Goal: Entertainment & Leisure: Consume media (video, audio)

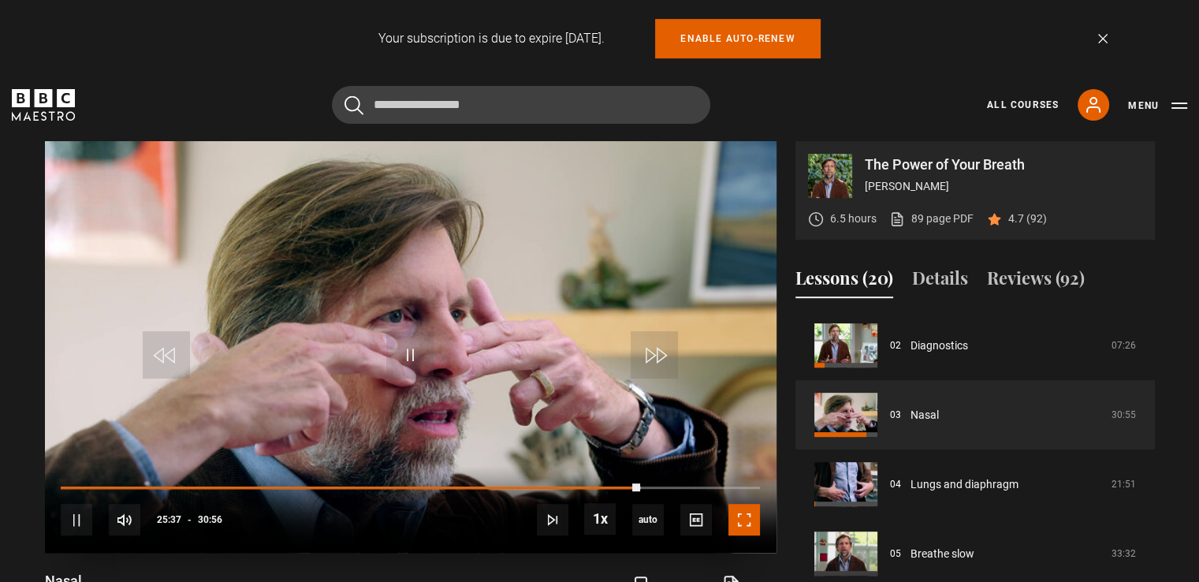
click at [749, 522] on span "Video Player" at bounding box center [745, 520] width 32 height 32
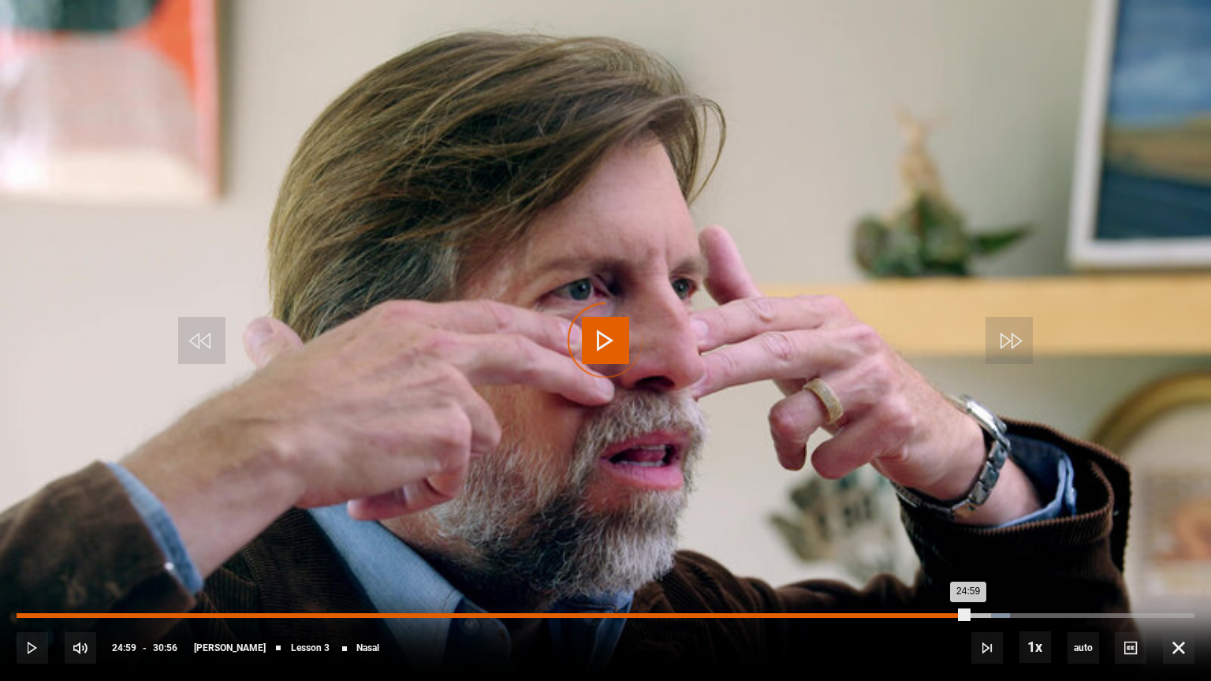
click at [968, 581] on div "Loaded : 84.32% 24:59 24:59" at bounding box center [606, 615] width 1178 height 5
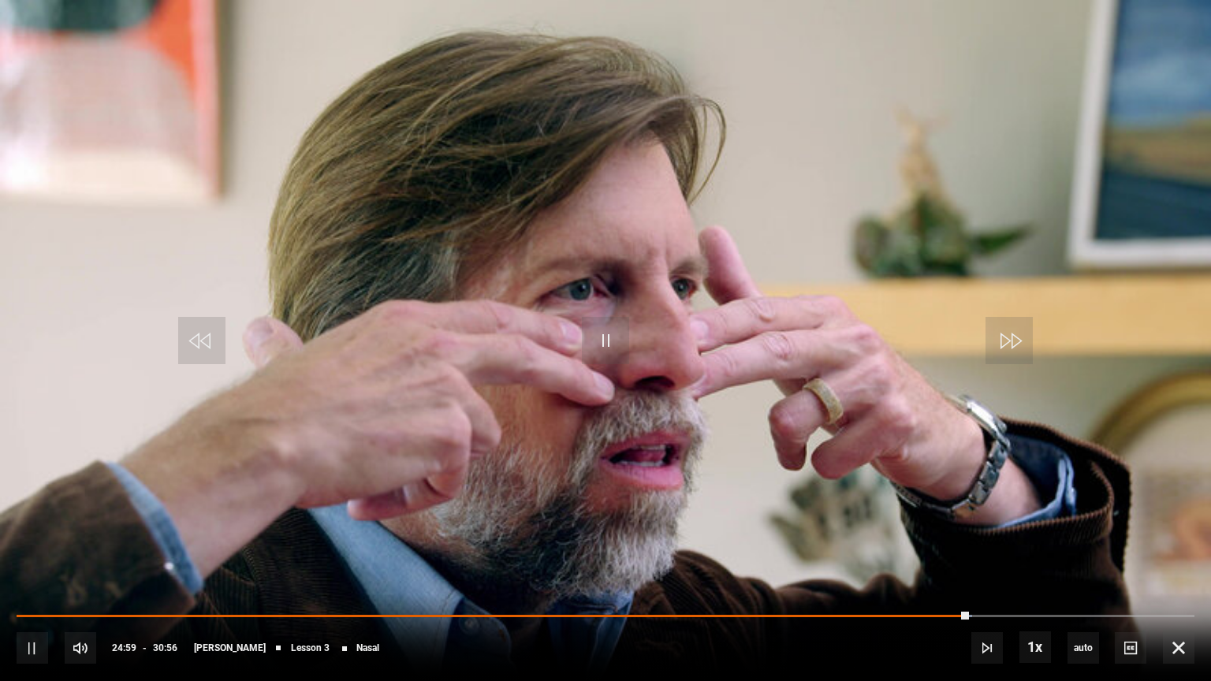
click at [1085, 456] on video "Video Player" at bounding box center [605, 340] width 1211 height 681
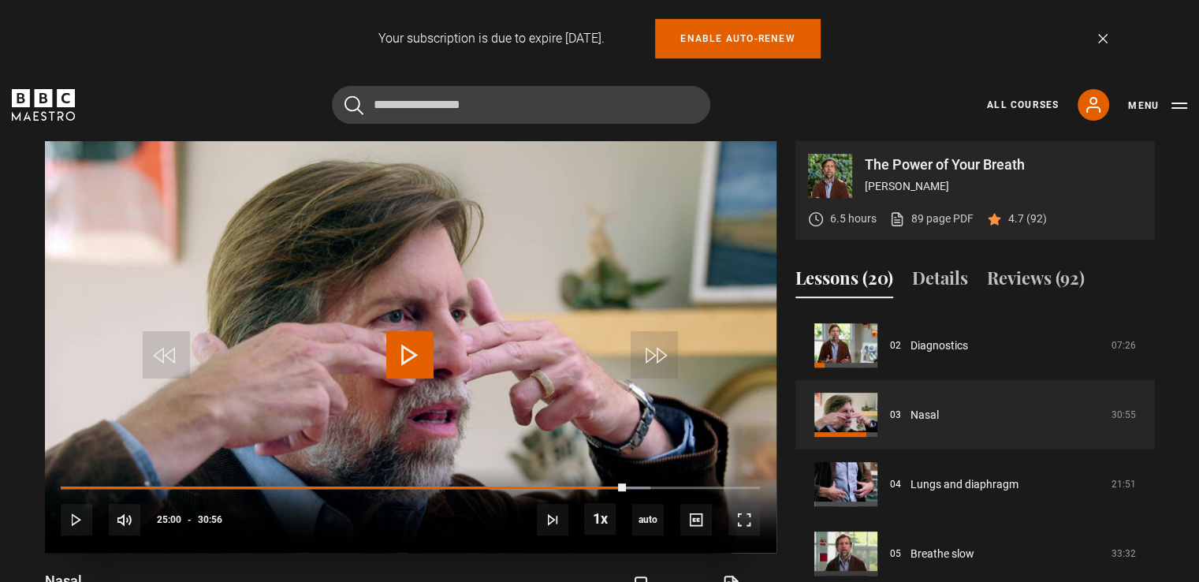
click at [407, 344] on span "Video Player" at bounding box center [409, 354] width 47 height 47
click at [596, 483] on div "10s Skip Back 10 seconds Pause 10s Skip Forward 10 seconds Loaded : 84.32% 23:4…" at bounding box center [411, 510] width 732 height 88
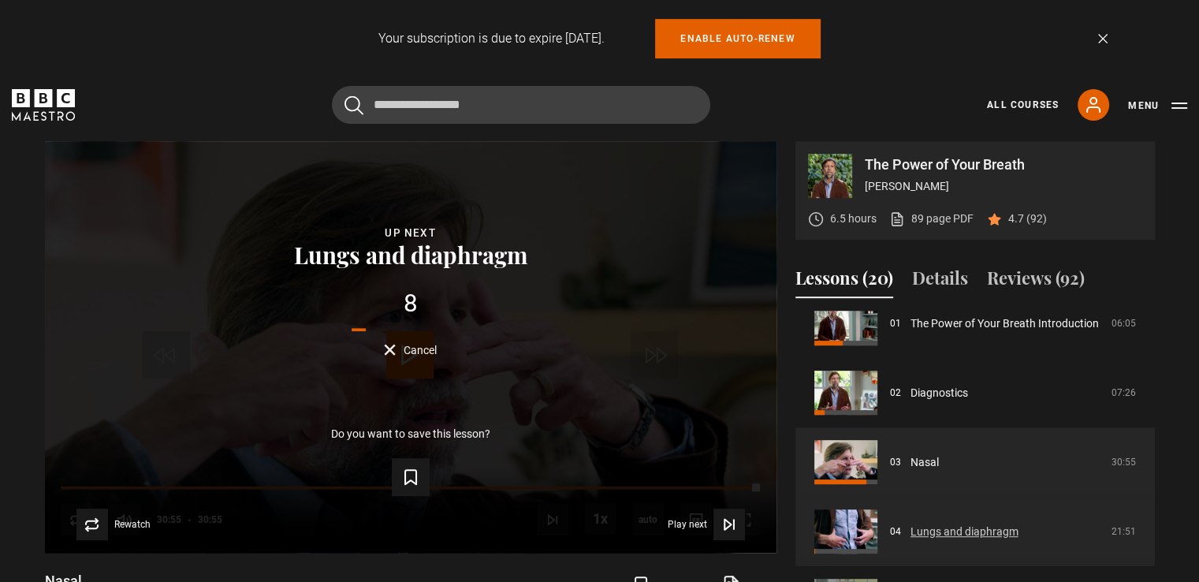
scroll to position [170, 0]
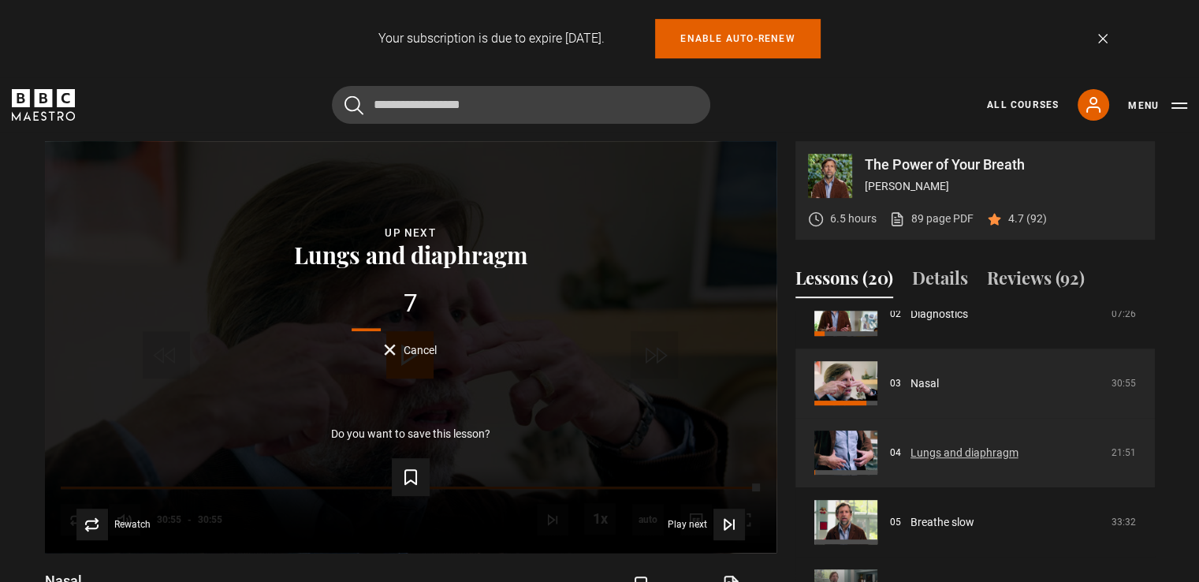
click at [958, 451] on link "Lungs and diaphragm" at bounding box center [965, 453] width 108 height 17
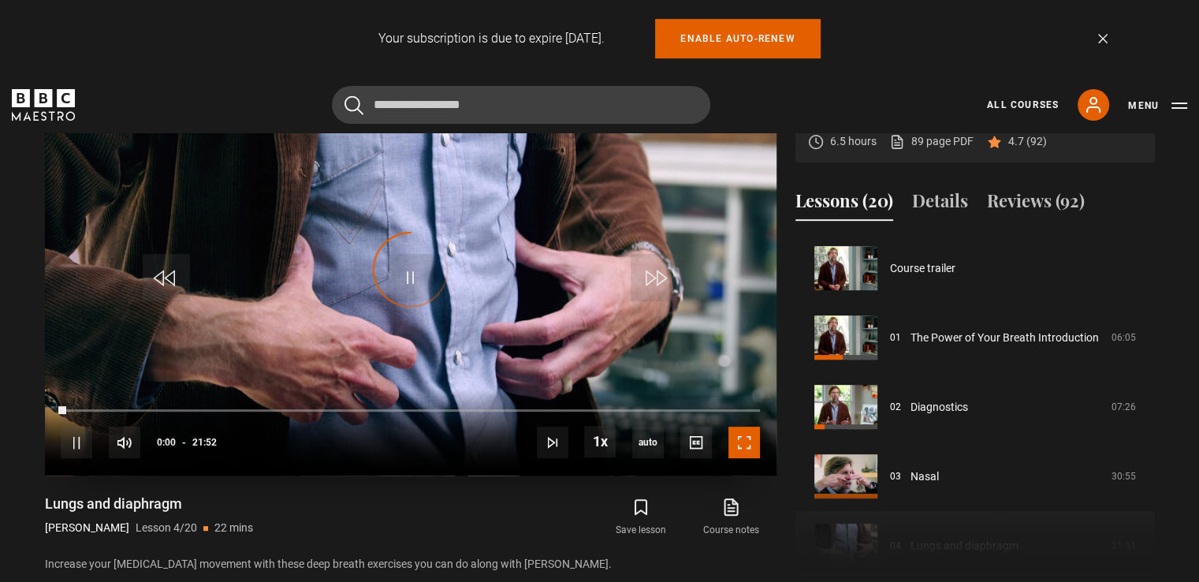
click at [741, 439] on span "Video Player" at bounding box center [745, 443] width 32 height 32
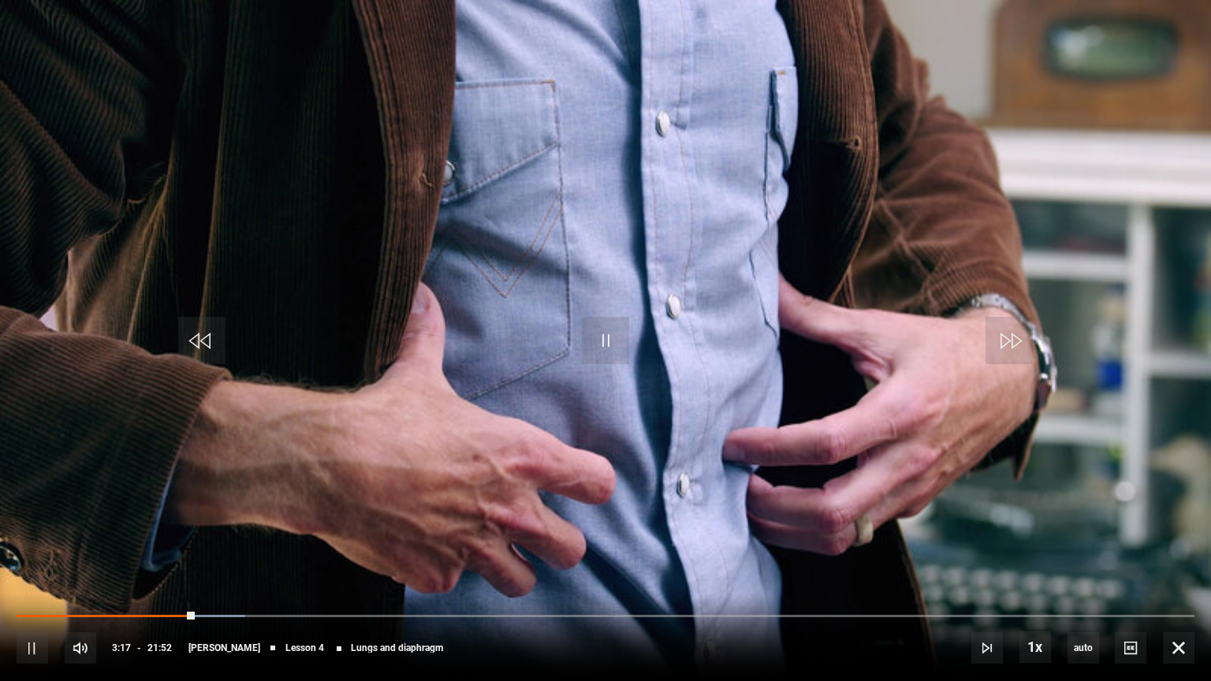
drag, startPoint x: 178, startPoint y: 612, endPoint x: 303, endPoint y: 663, distance: 134.7
click at [178, 581] on div "10s Skip Back 10 seconds Pause 10s Skip Forward 10 seconds Loaded : 19.44% 02:5…" at bounding box center [605, 638] width 1211 height 88
click at [167, 581] on div "10s Skip Back 10 seconds Pause 10s Skip Forward 10 seconds Loaded : 19.82% 02:5…" at bounding box center [605, 638] width 1211 height 88
click at [173, 581] on div "10s Skip Back 10 seconds Pause 10s Skip Forward 10 seconds Loaded : 19.82% 02:5…" at bounding box center [605, 638] width 1211 height 88
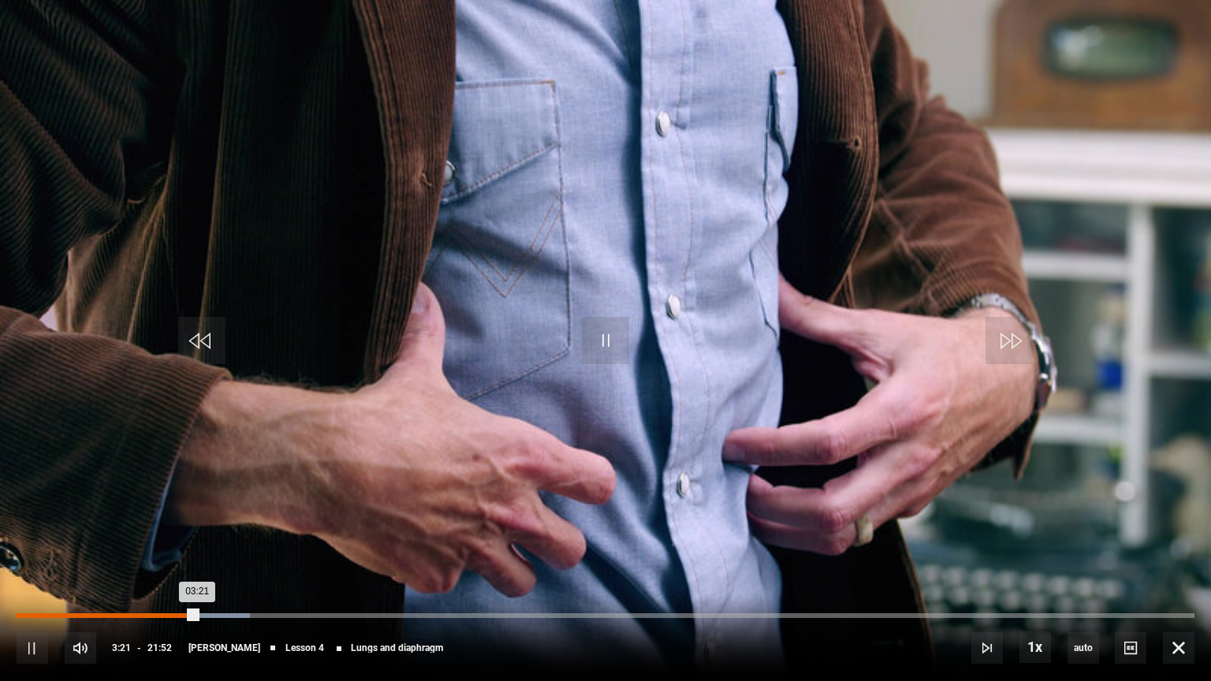
click at [181, 581] on div "Loaded : 19.82% 03:06 03:21" at bounding box center [606, 615] width 1178 height 5
click at [159, 581] on div "Loaded : 20.20% 02:39 02:39" at bounding box center [606, 615] width 1178 height 5
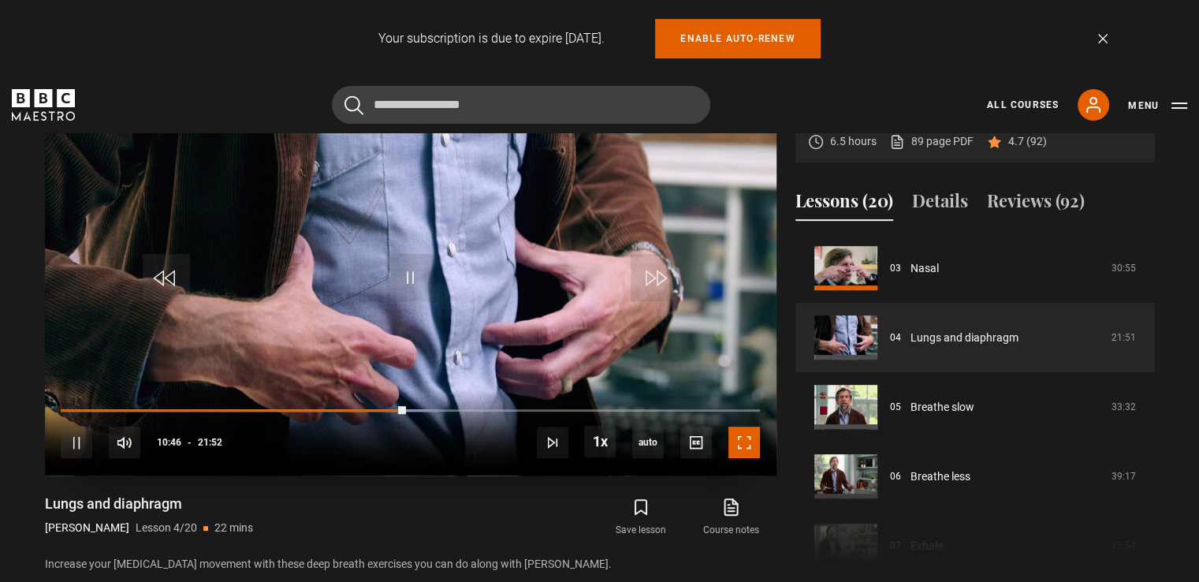
click at [739, 438] on span "Video Player" at bounding box center [745, 443] width 32 height 32
click at [73, 438] on span "Video Player" at bounding box center [77, 443] width 32 height 32
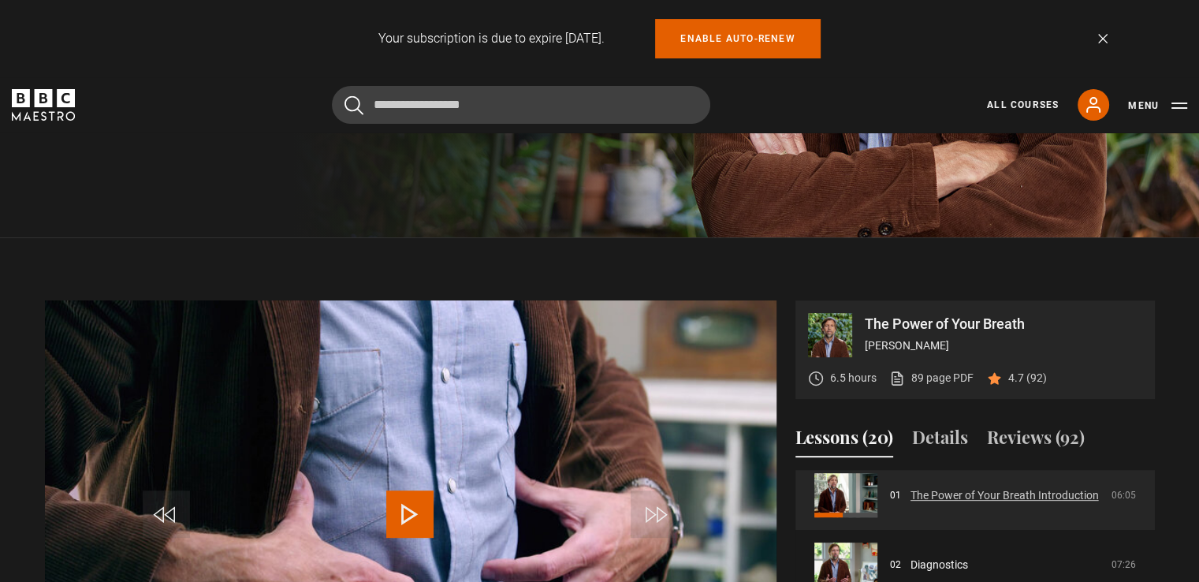
scroll to position [158, 0]
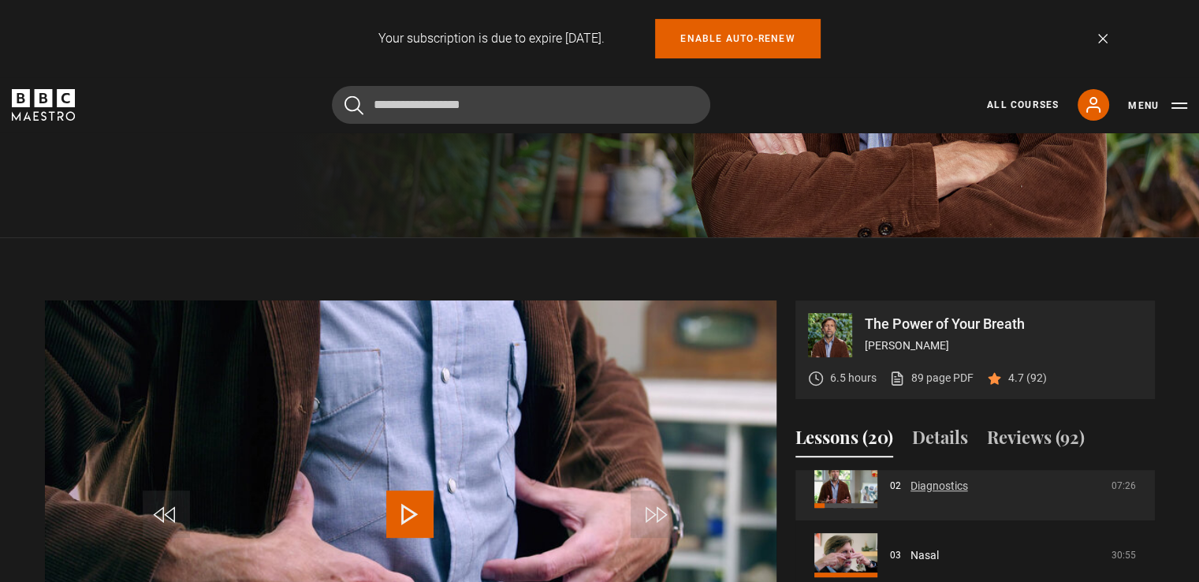
click at [968, 488] on link "Diagnostics" at bounding box center [940, 486] width 58 height 17
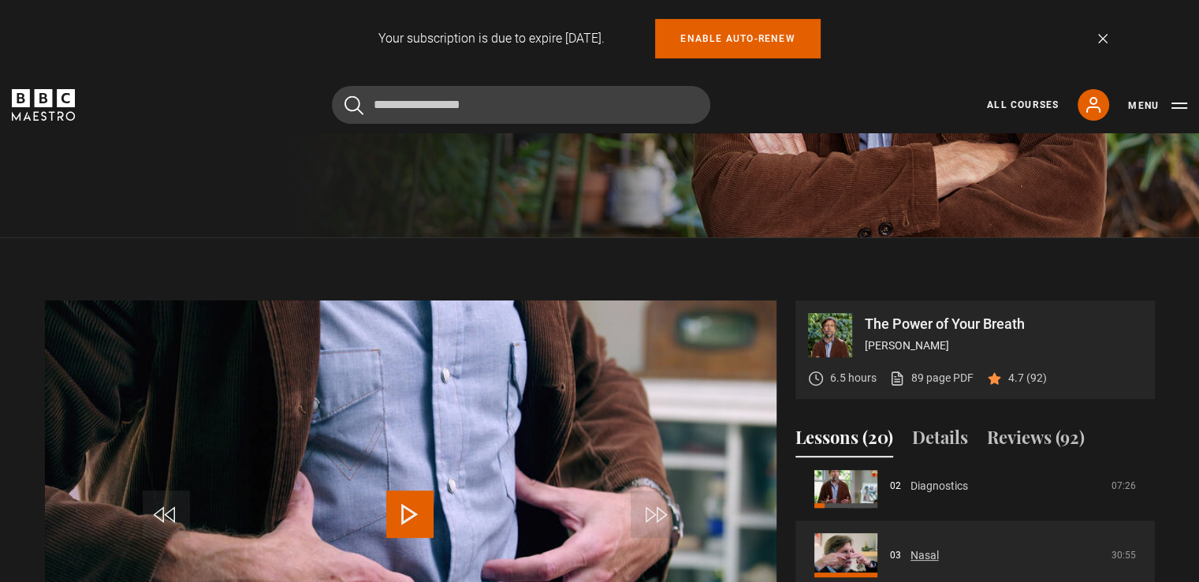
scroll to position [214, 0]
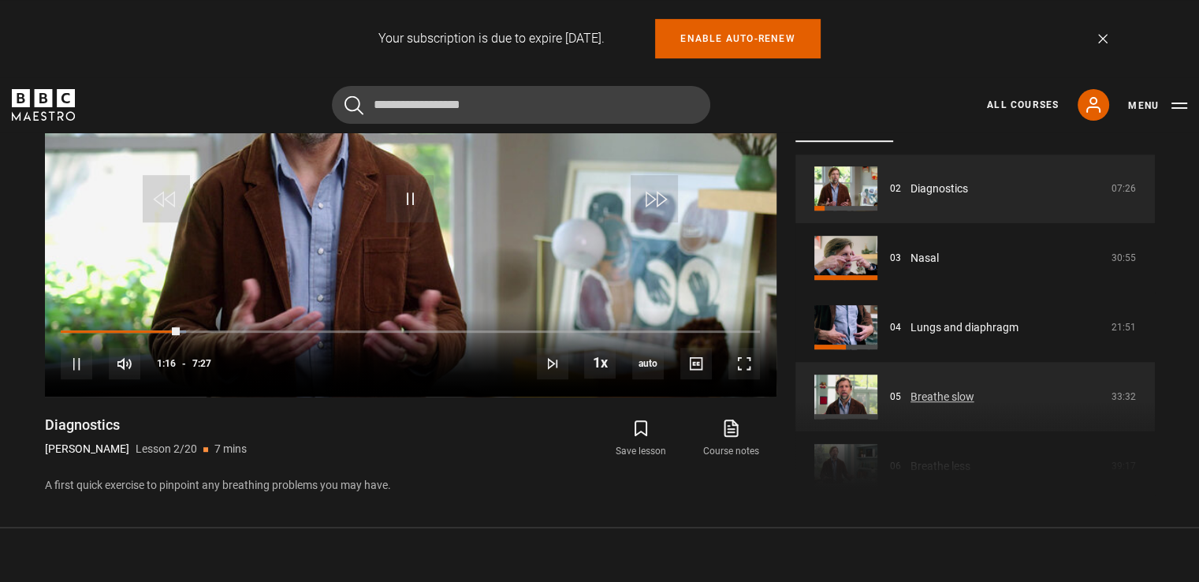
scroll to position [148, 0]
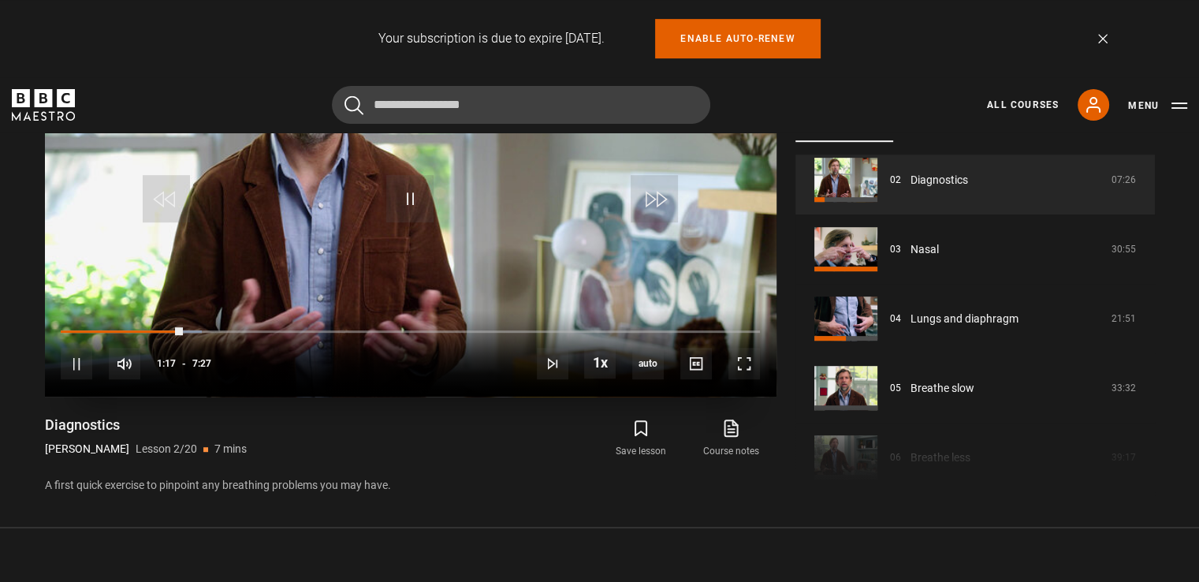
click at [245, 325] on div "10s Skip Back 10 seconds Pause 10s Skip Forward 10 seconds Loaded : 20.13% 1:55…" at bounding box center [411, 354] width 732 height 88
click at [298, 330] on div "Loaded : 20.13% 2:31 1:18" at bounding box center [410, 332] width 699 height 5
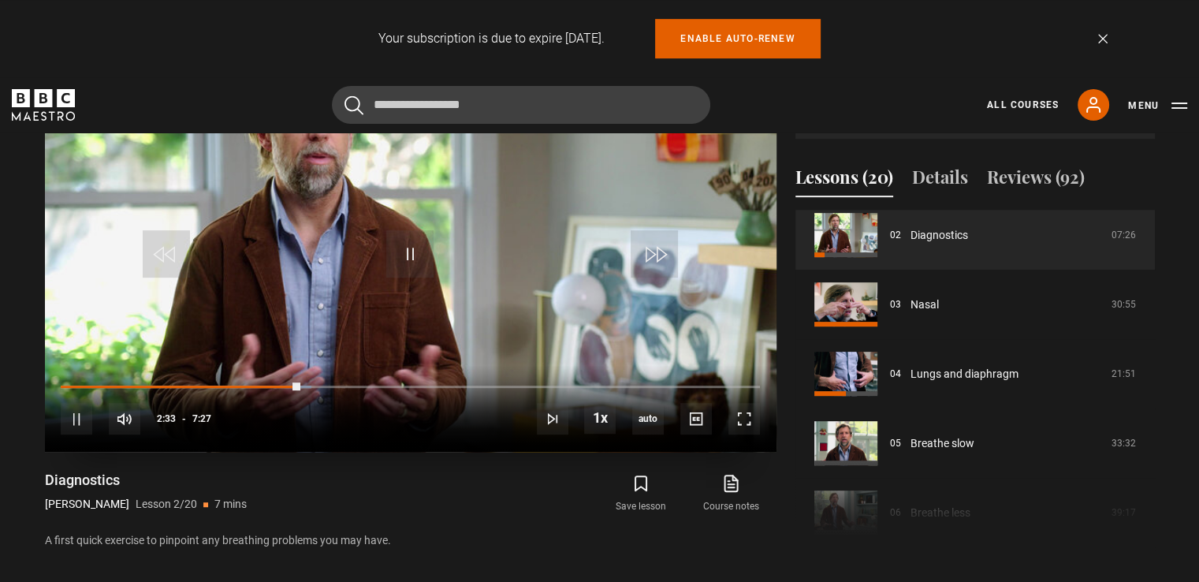
scroll to position [710, 0]
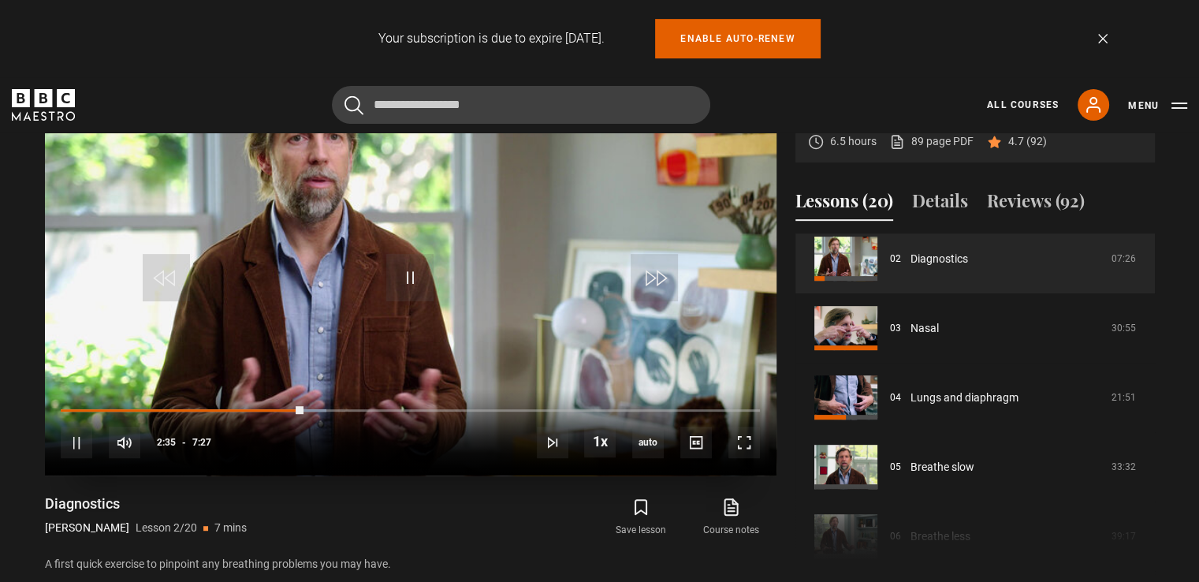
click at [455, 404] on div "10s Skip Back 10 seconds Pause 10s Skip Forward 10 seconds Loaded : 38.03% 4:52…" at bounding box center [411, 433] width 732 height 88
click at [453, 404] on div "10s Skip Back 10 seconds Pause 10s Skip Forward 10 seconds Loaded : 40.27% 4:10…" at bounding box center [411, 433] width 732 height 88
click at [449, 404] on div "10s Skip Back 10 seconds Pause 10s Skip Forward 10 seconds Loaded : 42.51% 4:11…" at bounding box center [411, 433] width 732 height 88
click at [433, 411] on div "10s Skip Back 10 seconds Pause 10s Skip Forward 10 seconds Loaded : 43.62% 3:59…" at bounding box center [411, 433] width 732 height 88
drag, startPoint x: 311, startPoint y: 404, endPoint x: 453, endPoint y: 404, distance: 141.9
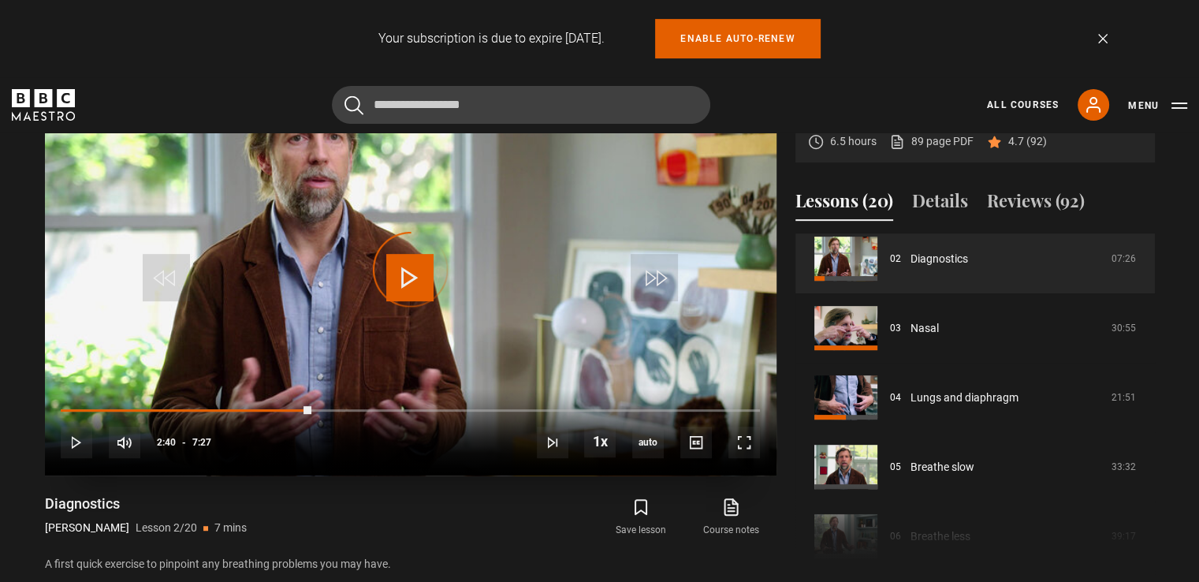
click at [453, 404] on div "10s Skip Back 10 seconds Play 10s Skip Forward 10 seconds Loaded : 0.00% 3:59 2…" at bounding box center [411, 433] width 732 height 88
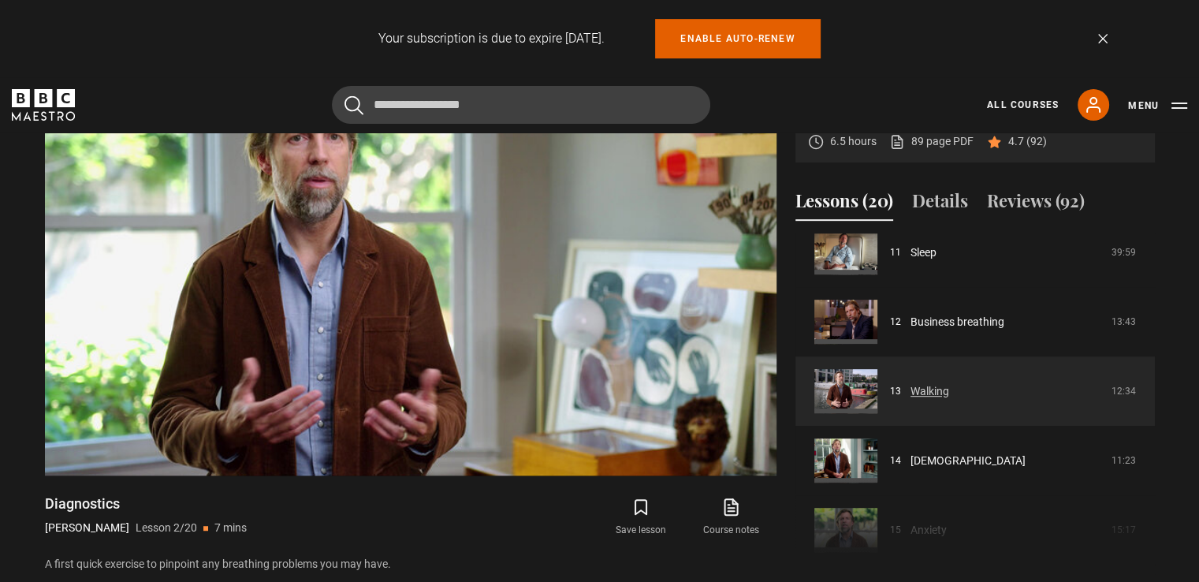
scroll to position [858, 0]
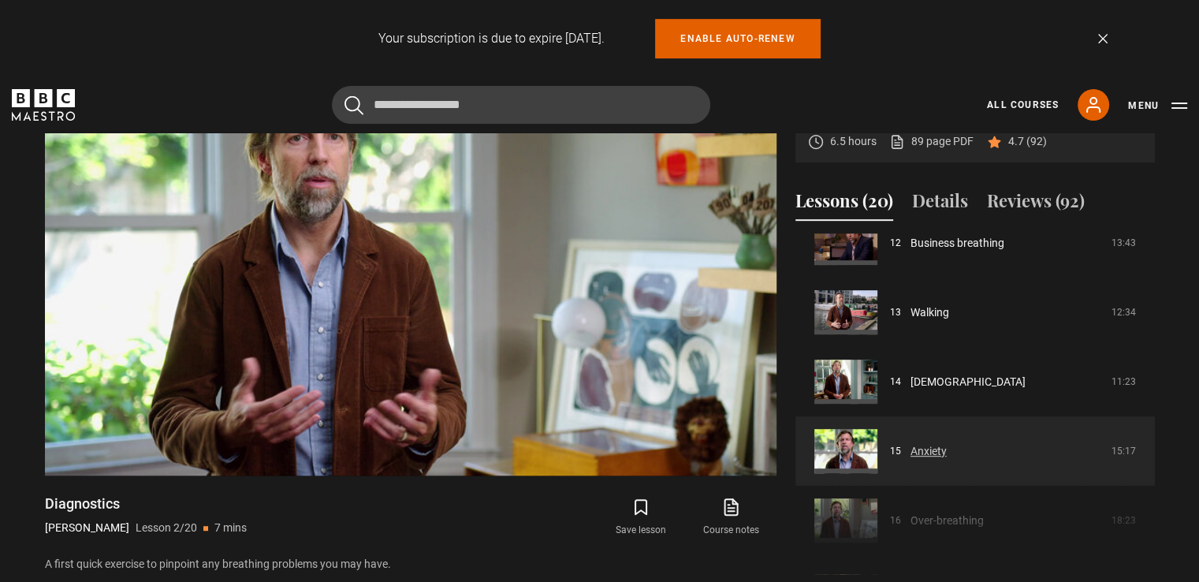
click at [937, 449] on link "Anxiety" at bounding box center [929, 451] width 36 height 17
click at [926, 452] on link "Anxiety" at bounding box center [929, 451] width 36 height 17
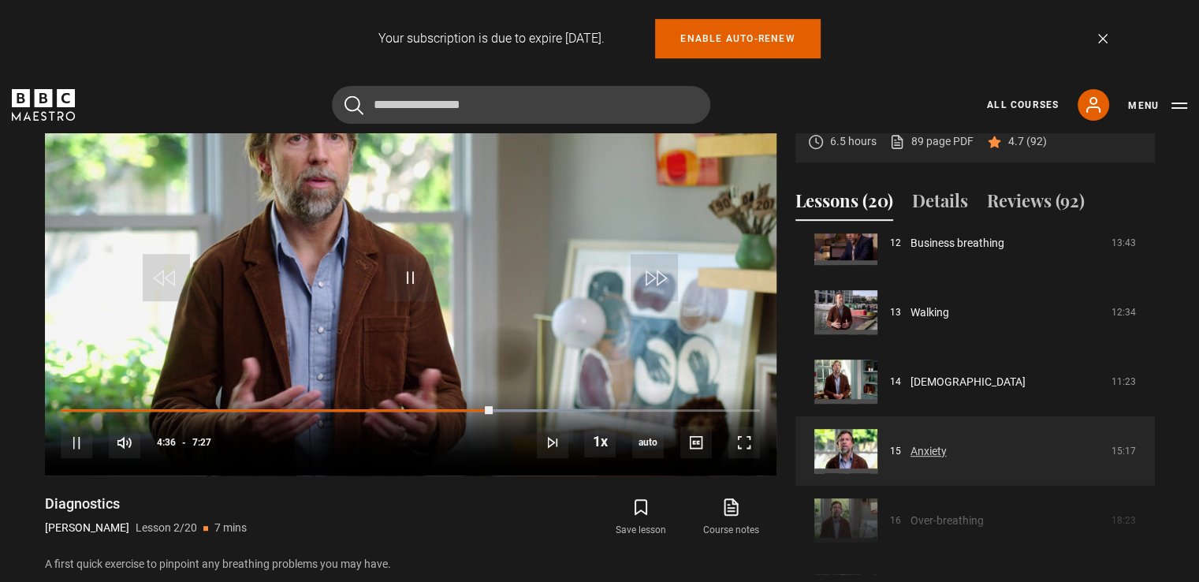
click at [911, 449] on link "Anxiety" at bounding box center [929, 451] width 36 height 17
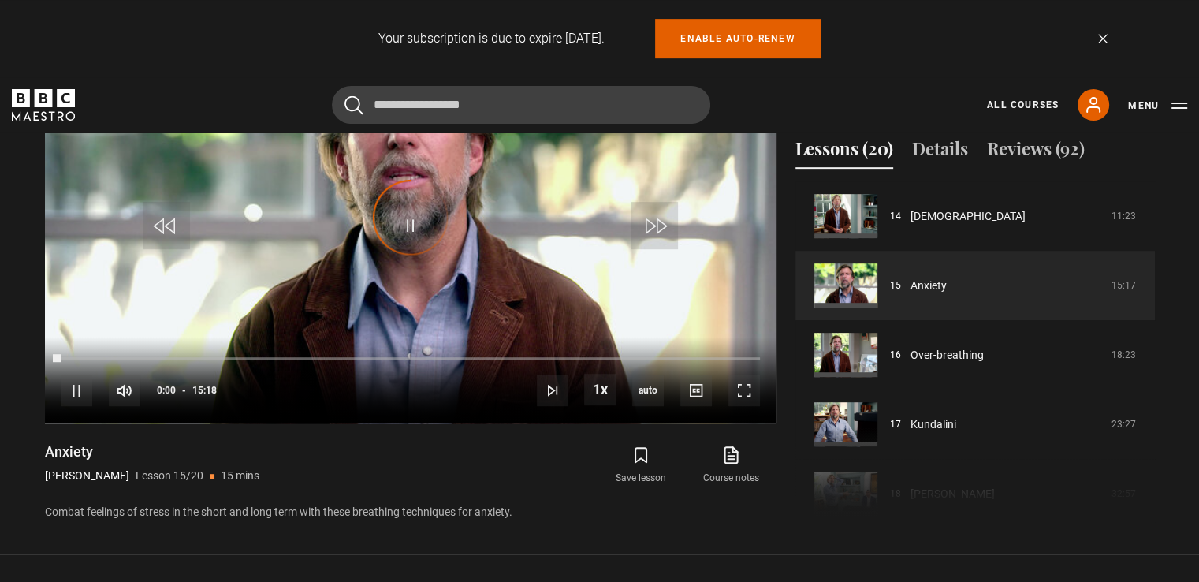
scroll to position [789, 0]
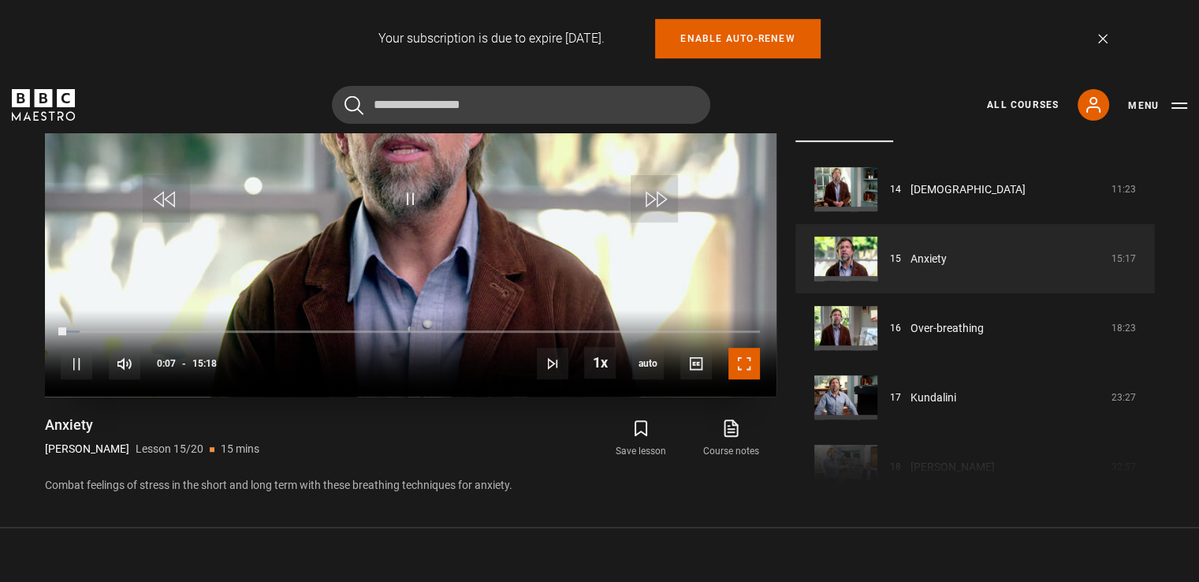
click at [745, 367] on span "Video Player" at bounding box center [745, 364] width 32 height 32
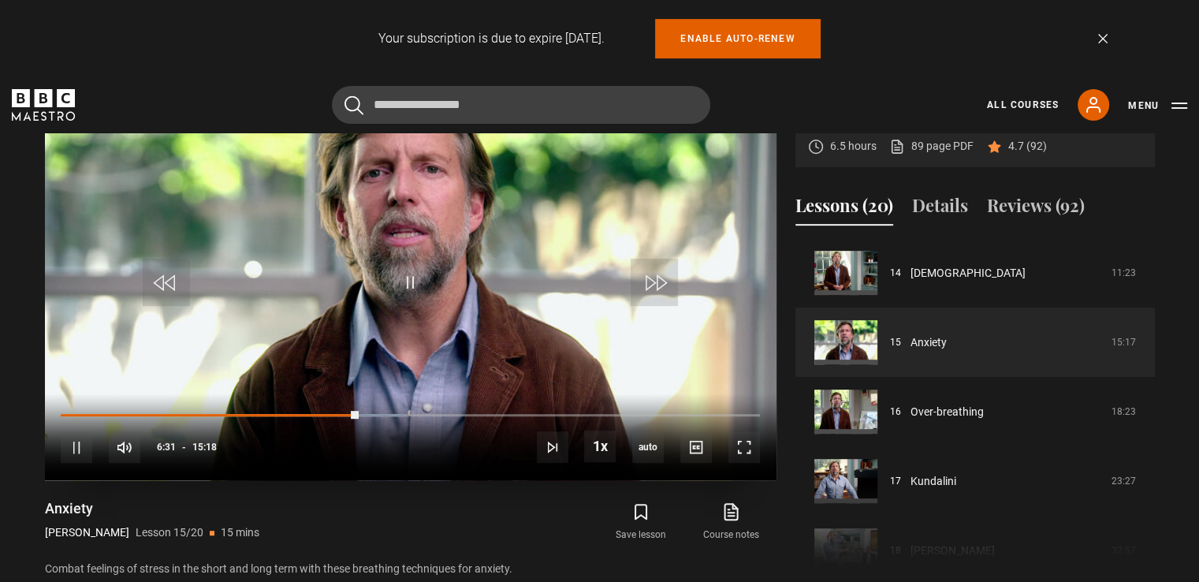
scroll to position [695, 0]
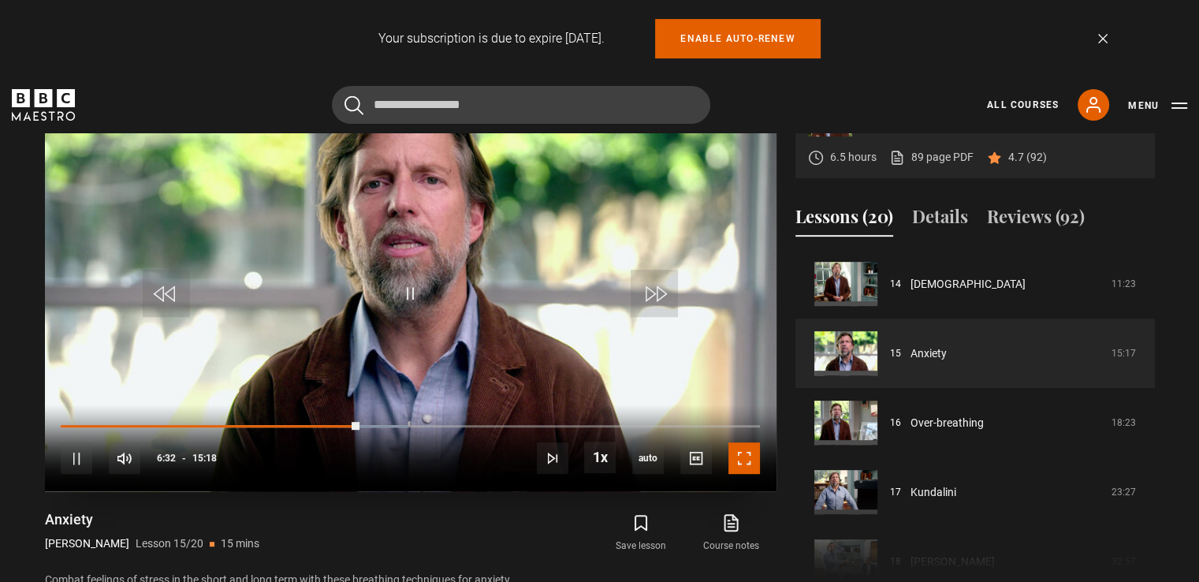
click at [743, 458] on span "Video Player" at bounding box center [745, 458] width 32 height 32
drag, startPoint x: 69, startPoint y: 452, endPoint x: 85, endPoint y: 445, distance: 17.0
click at [69, 452] on span "Video Player" at bounding box center [77, 458] width 32 height 32
click at [415, 276] on span "Video Player" at bounding box center [409, 293] width 47 height 47
click at [755, 456] on span "Video Player" at bounding box center [745, 458] width 32 height 32
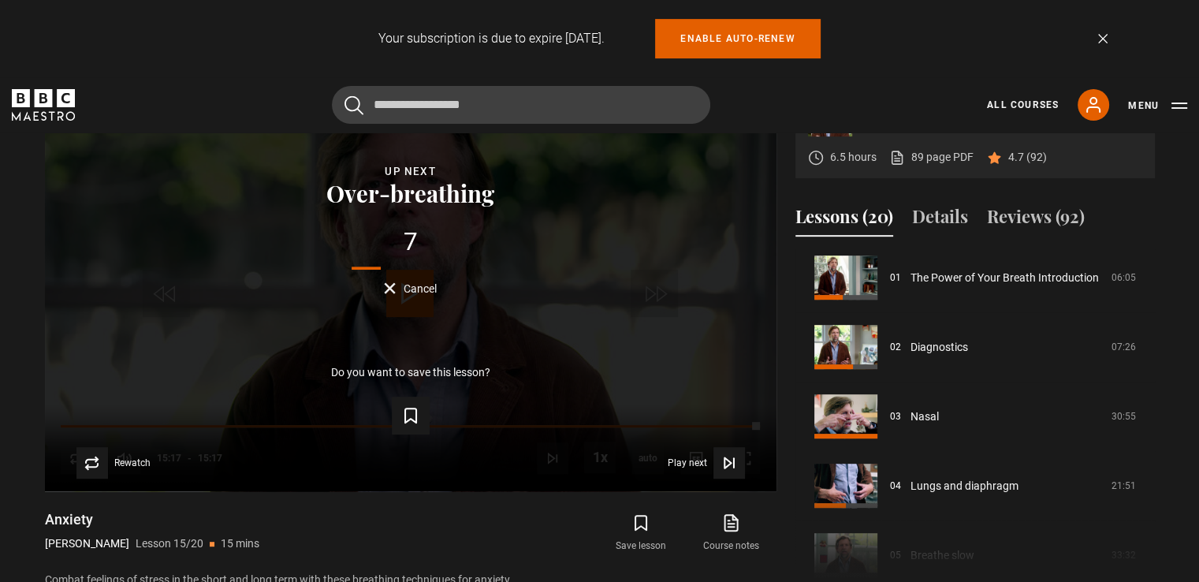
scroll to position [262, 0]
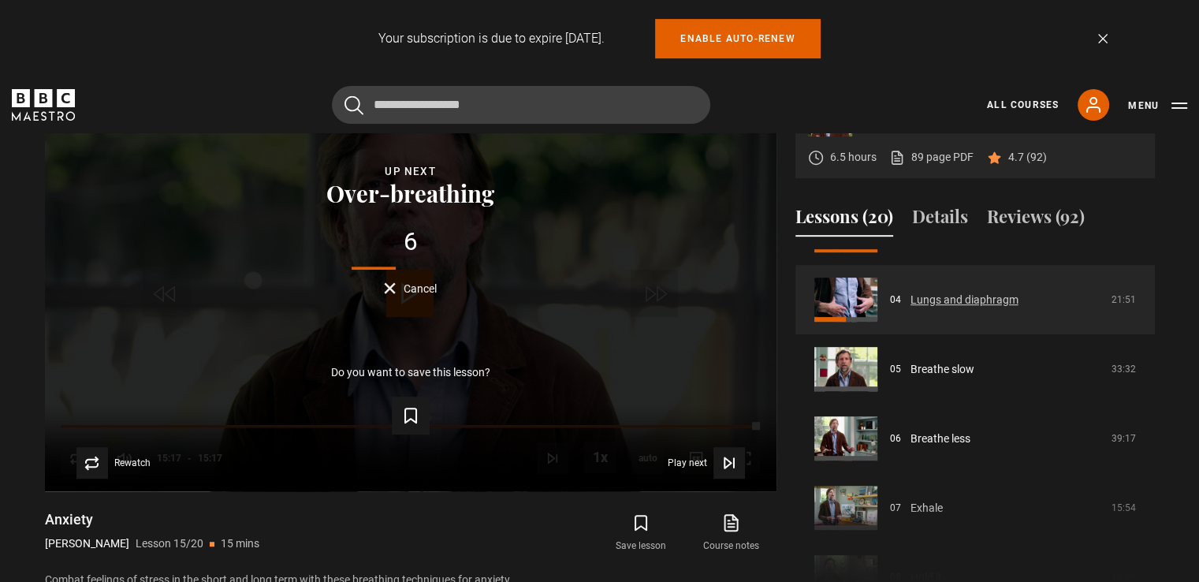
click at [990, 292] on link "Lungs and diaphragm" at bounding box center [965, 300] width 108 height 17
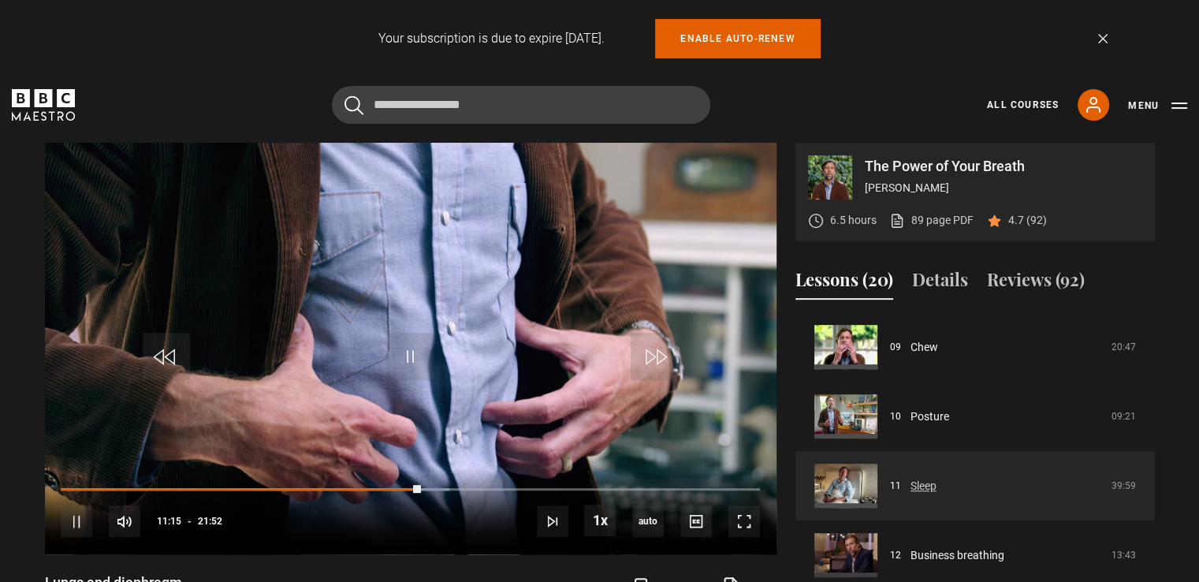
scroll to position [602, 0]
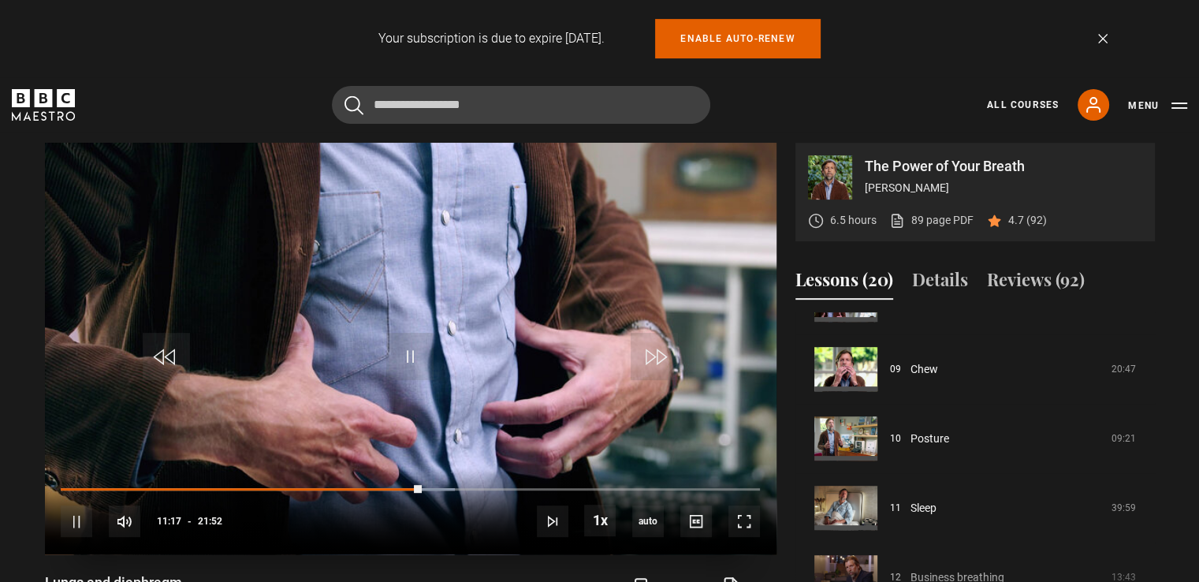
click at [347, 483] on div "10s Skip Back 10 seconds Pause 10s Skip Forward 10 seconds Loaded : 56.40% 08:4…" at bounding box center [411, 512] width 732 height 88
click at [348, 487] on div "Loaded : 56.40% 08:59 11:18" at bounding box center [410, 489] width 699 height 5
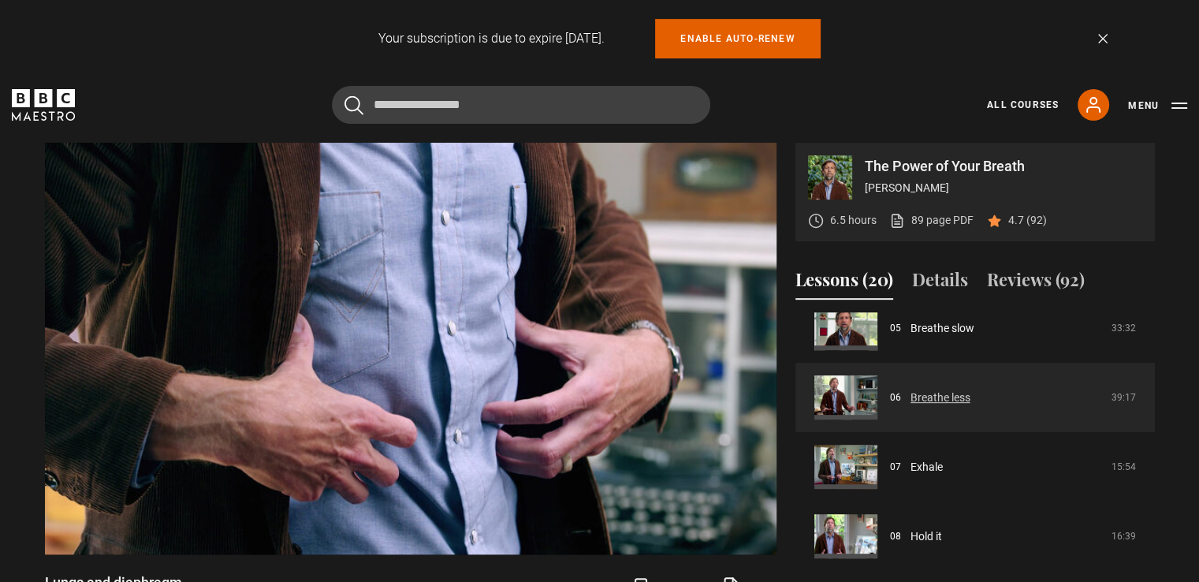
scroll to position [208, 0]
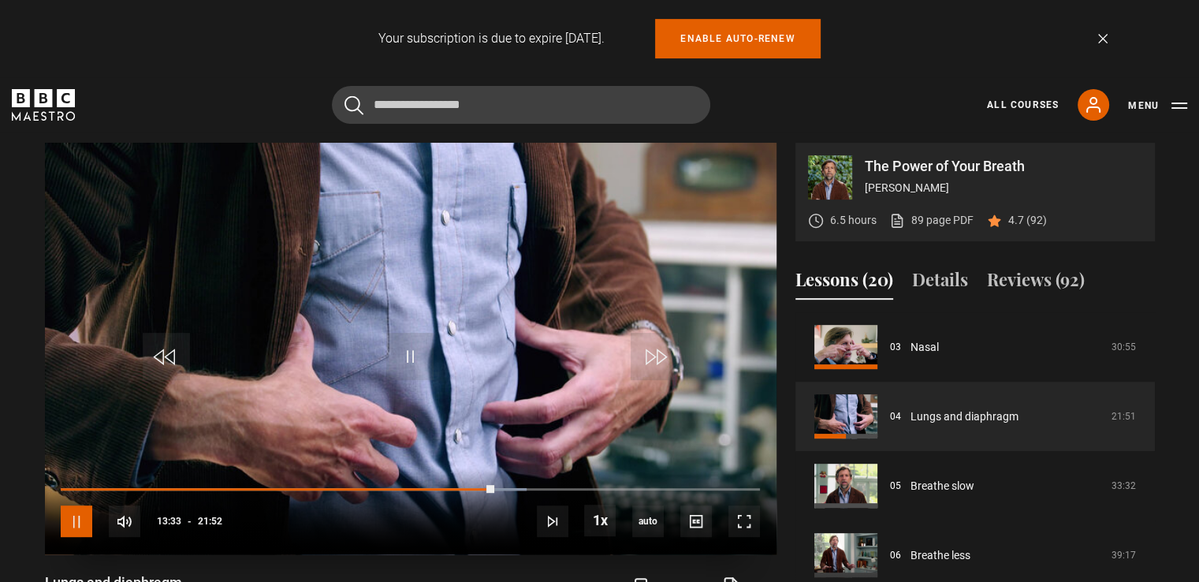
click at [85, 526] on span "Video Player" at bounding box center [77, 521] width 32 height 32
